Goal: Navigation & Orientation: Find specific page/section

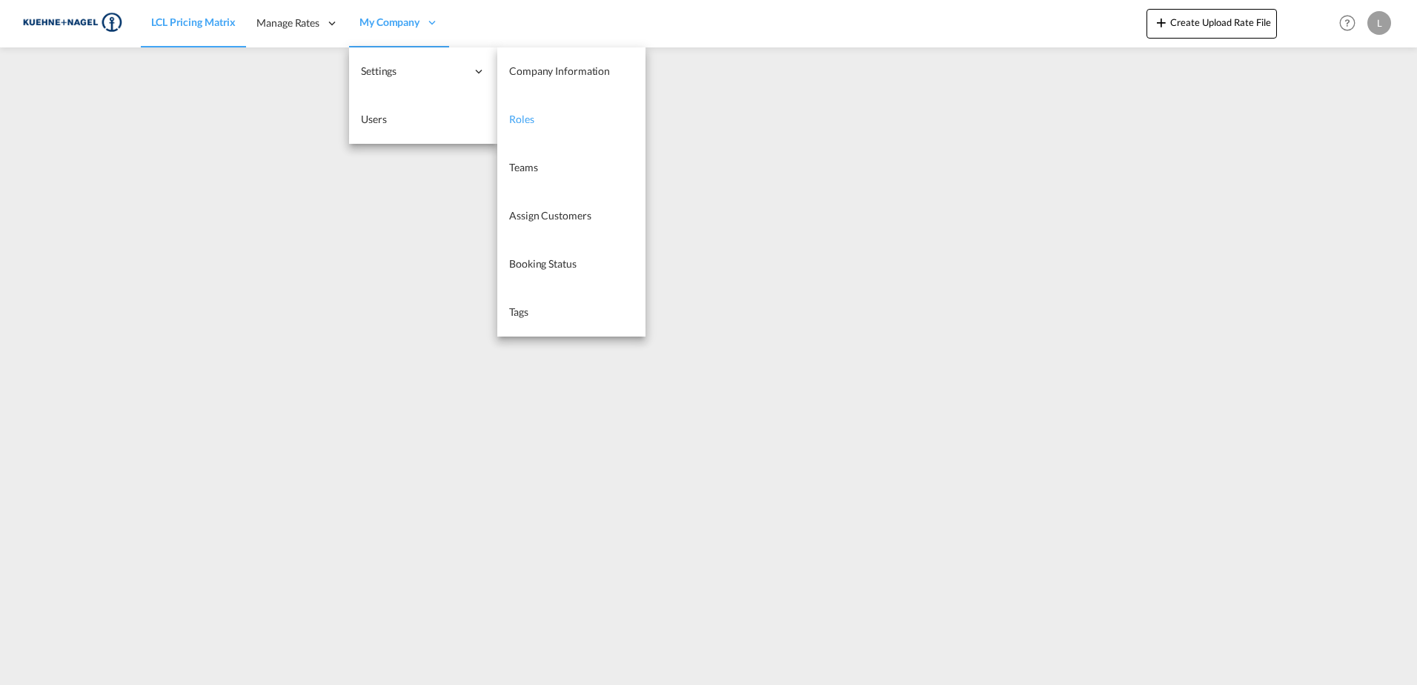
click at [568, 112] on link "Roles" at bounding box center [571, 120] width 148 height 48
select select "10"
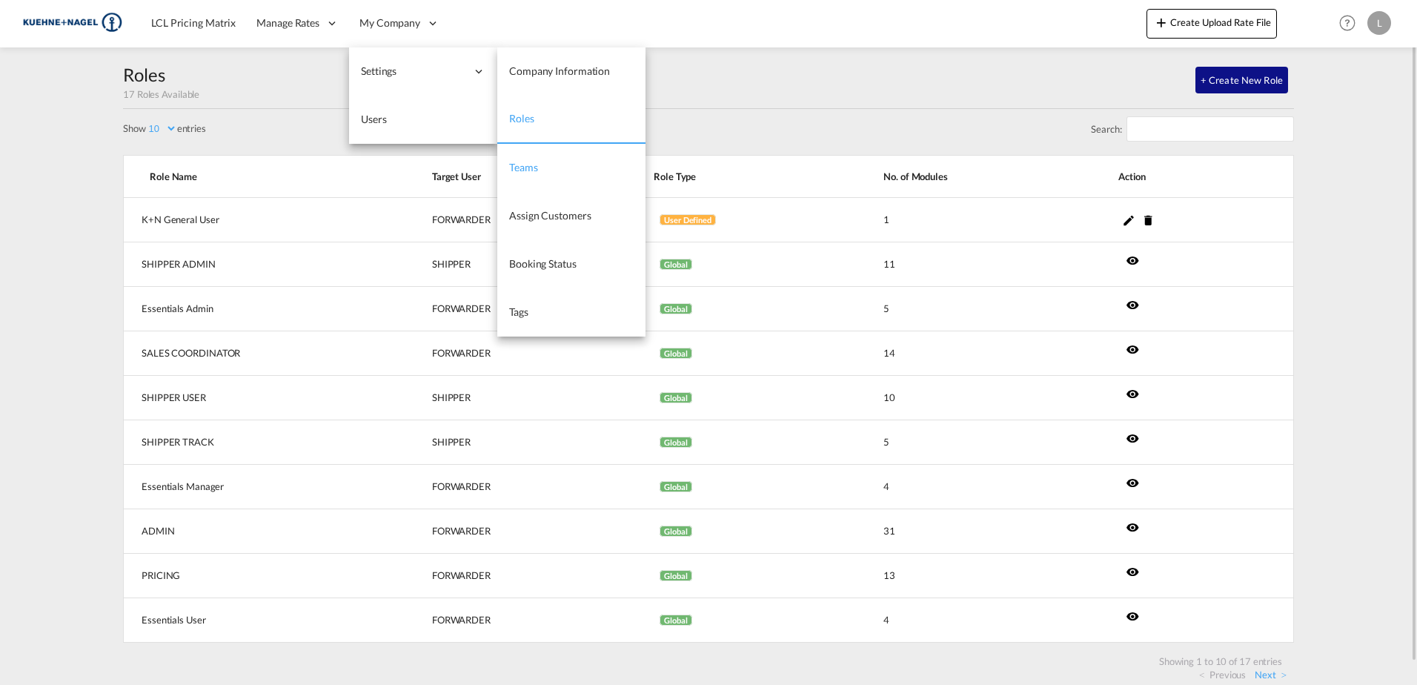
click at [552, 168] on link "Teams" at bounding box center [571, 168] width 148 height 48
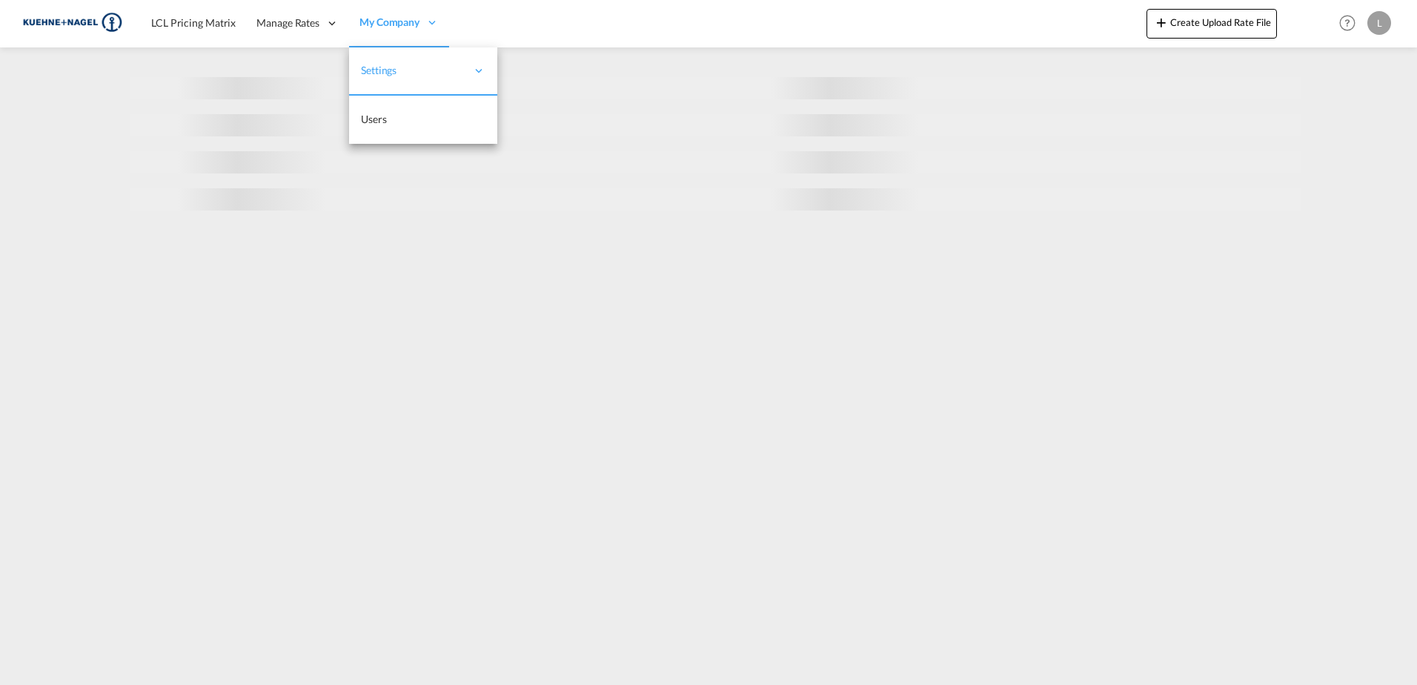
select select "10"
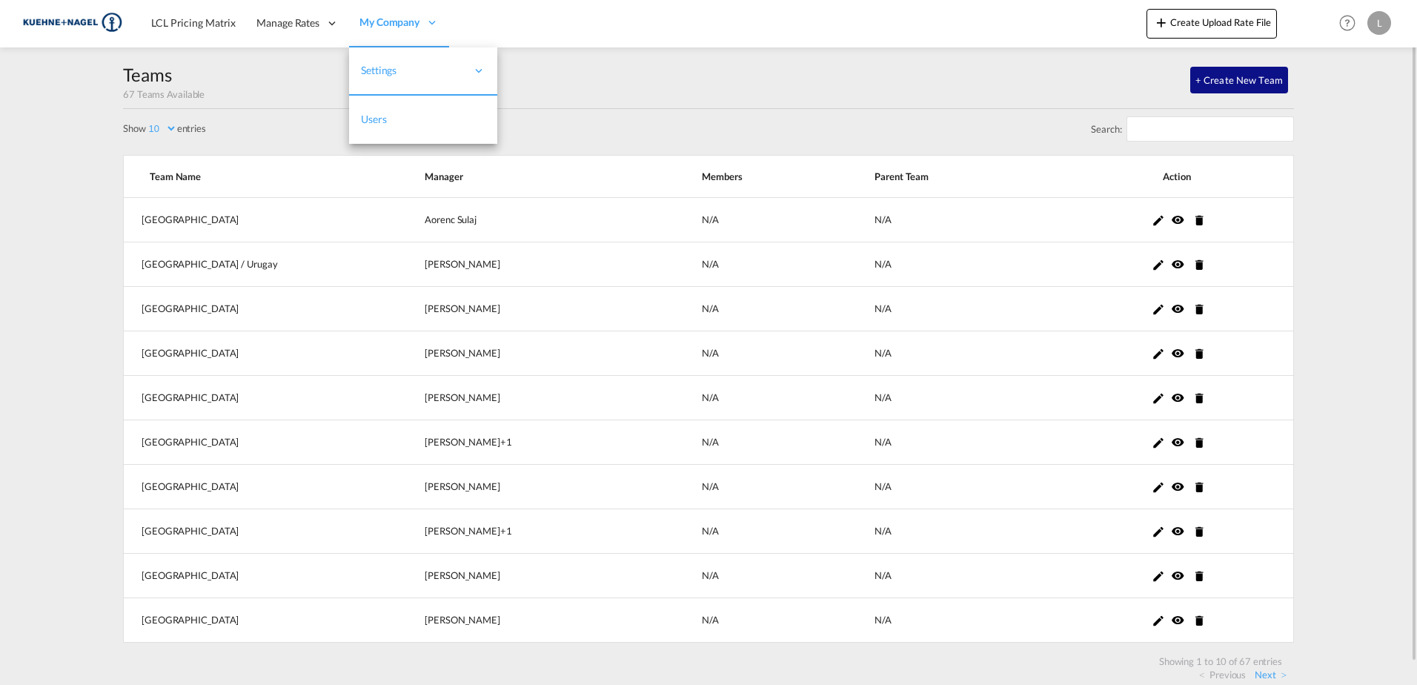
click at [391, 113] on link "Users" at bounding box center [423, 120] width 148 height 48
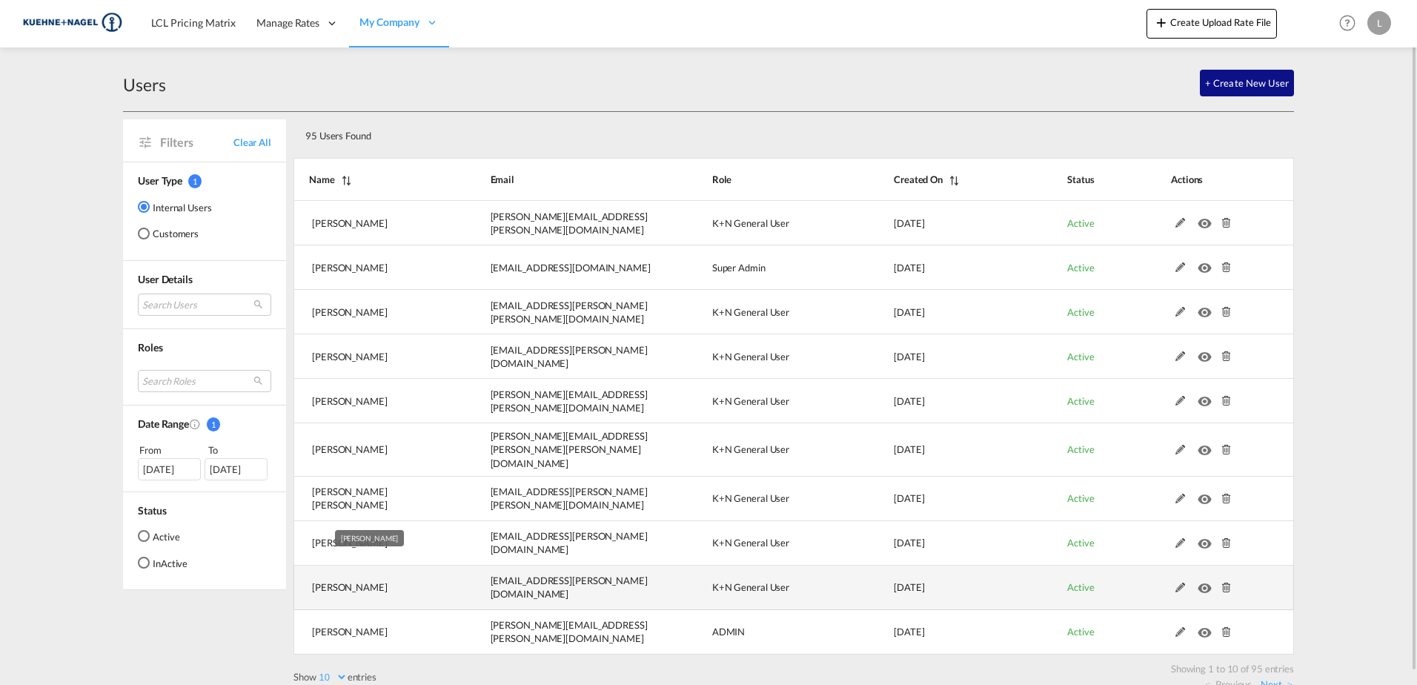
scroll to position [13, 0]
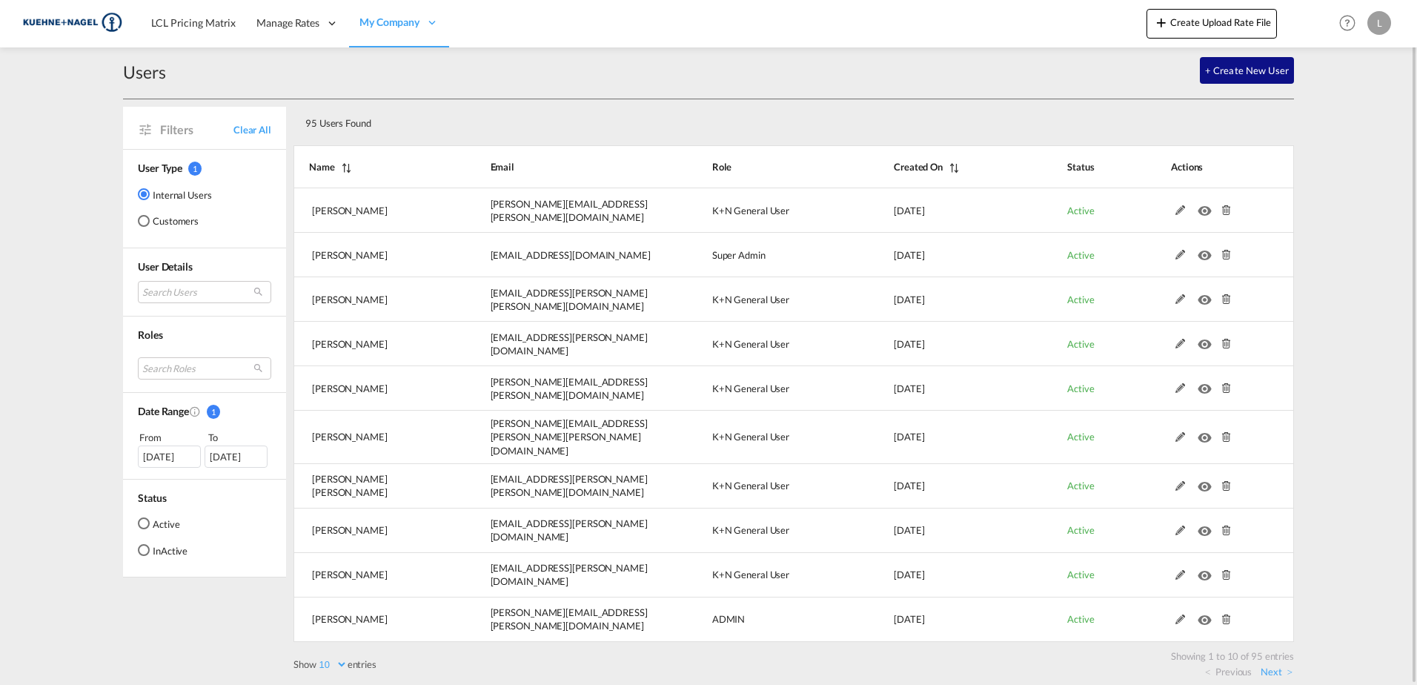
click at [342, 660] on select "10 25 50 100" at bounding box center [332, 664] width 31 height 13
select select "100"
click at [318, 658] on select "10 25 50 100" at bounding box center [332, 664] width 31 height 13
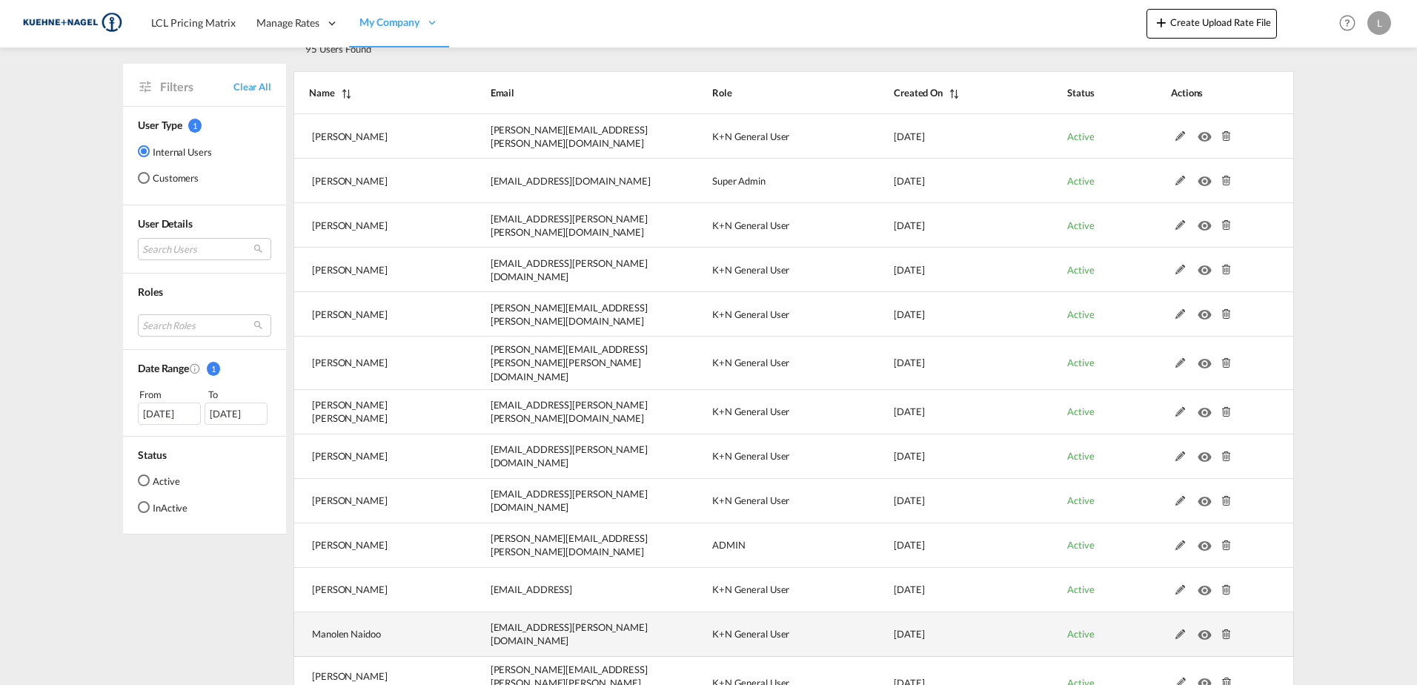
scroll to position [0, 0]
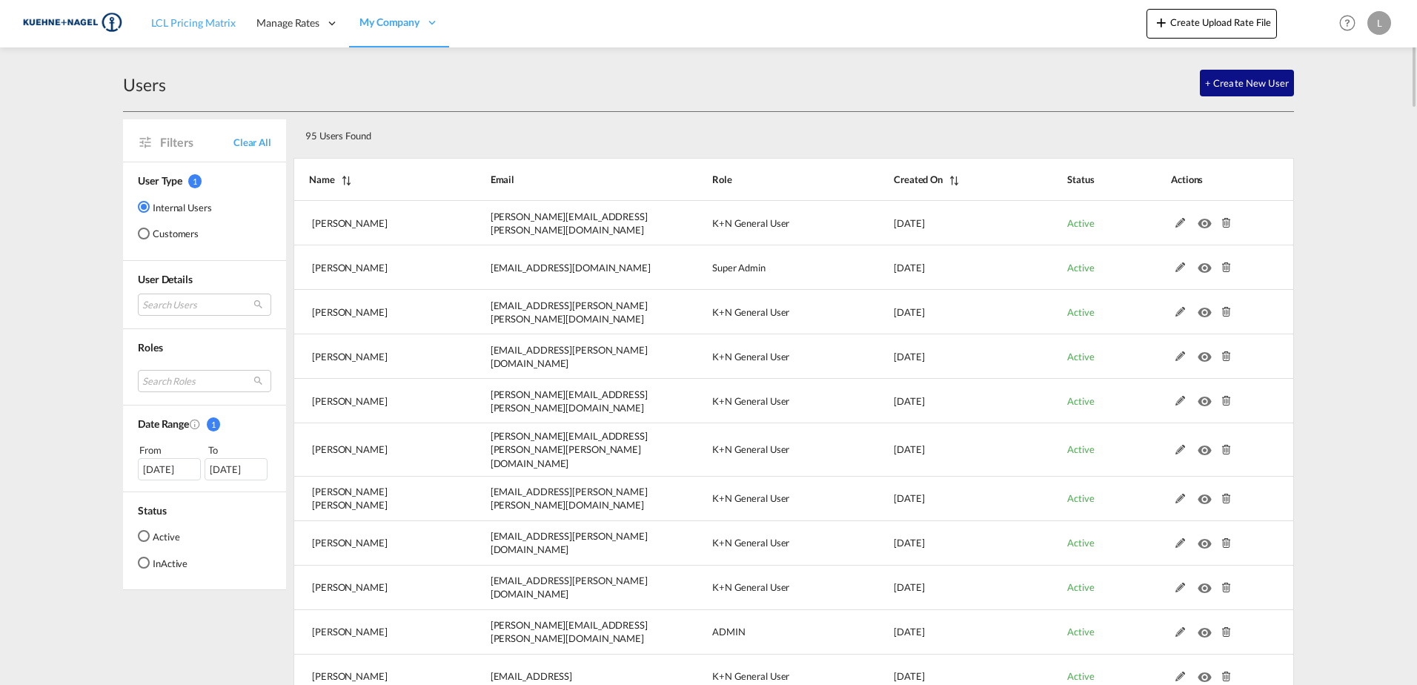
click at [190, 24] on span "LCL Pricing Matrix" at bounding box center [193, 22] width 85 height 13
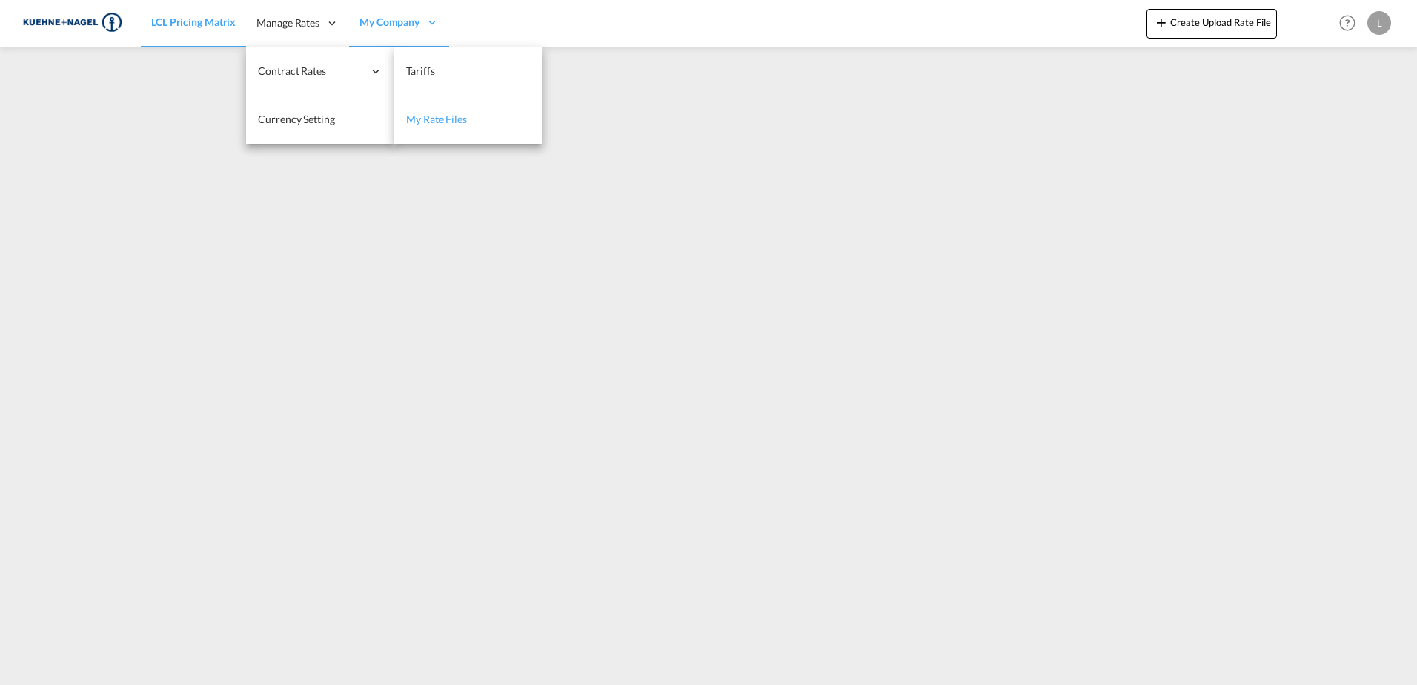
click at [434, 114] on span "My Rate Files" at bounding box center [436, 119] width 61 height 13
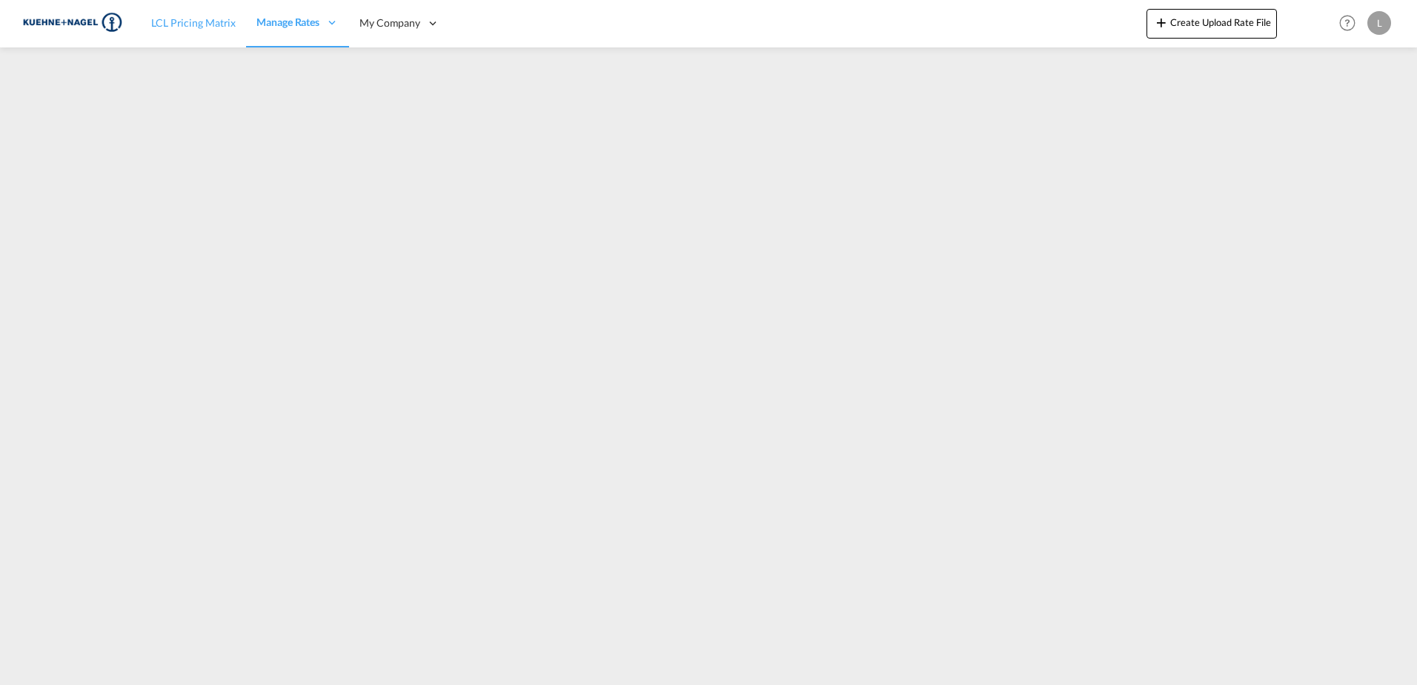
click at [212, 32] on link "LCL Pricing Matrix" at bounding box center [193, 23] width 105 height 48
